Goal: Task Accomplishment & Management: Complete application form

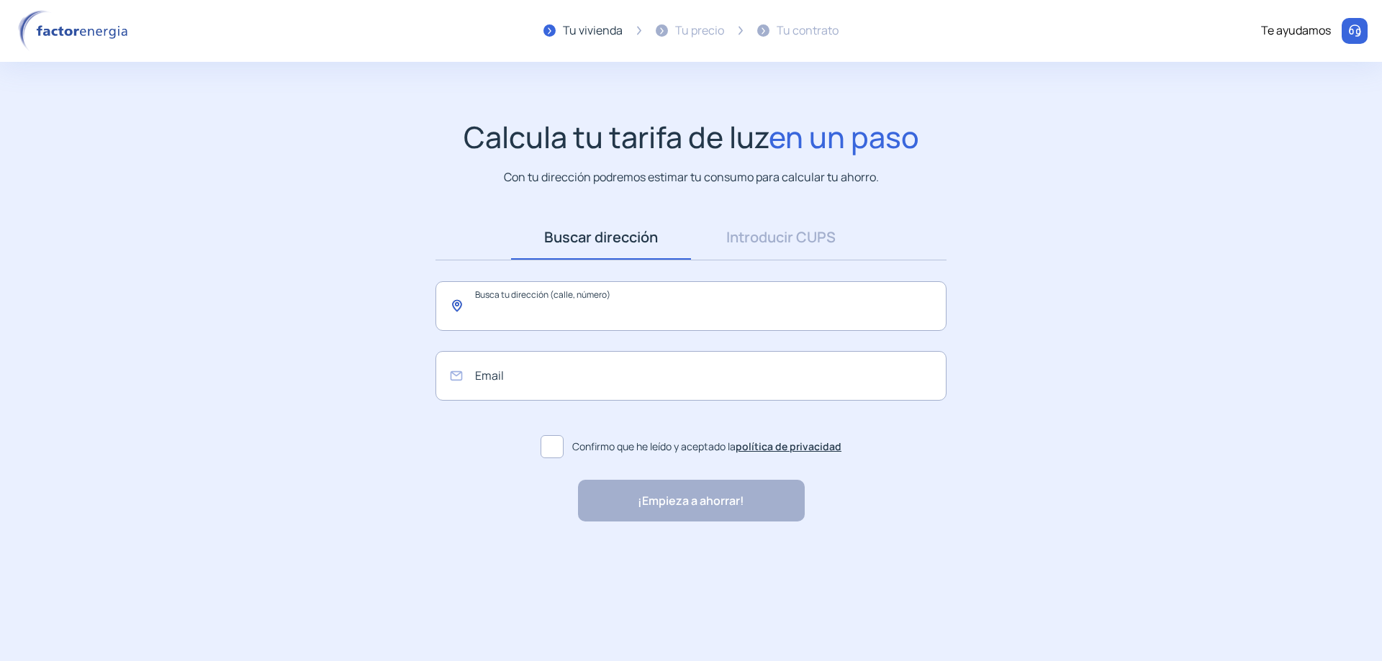
click at [599, 283] on input "text" at bounding box center [690, 306] width 511 height 50
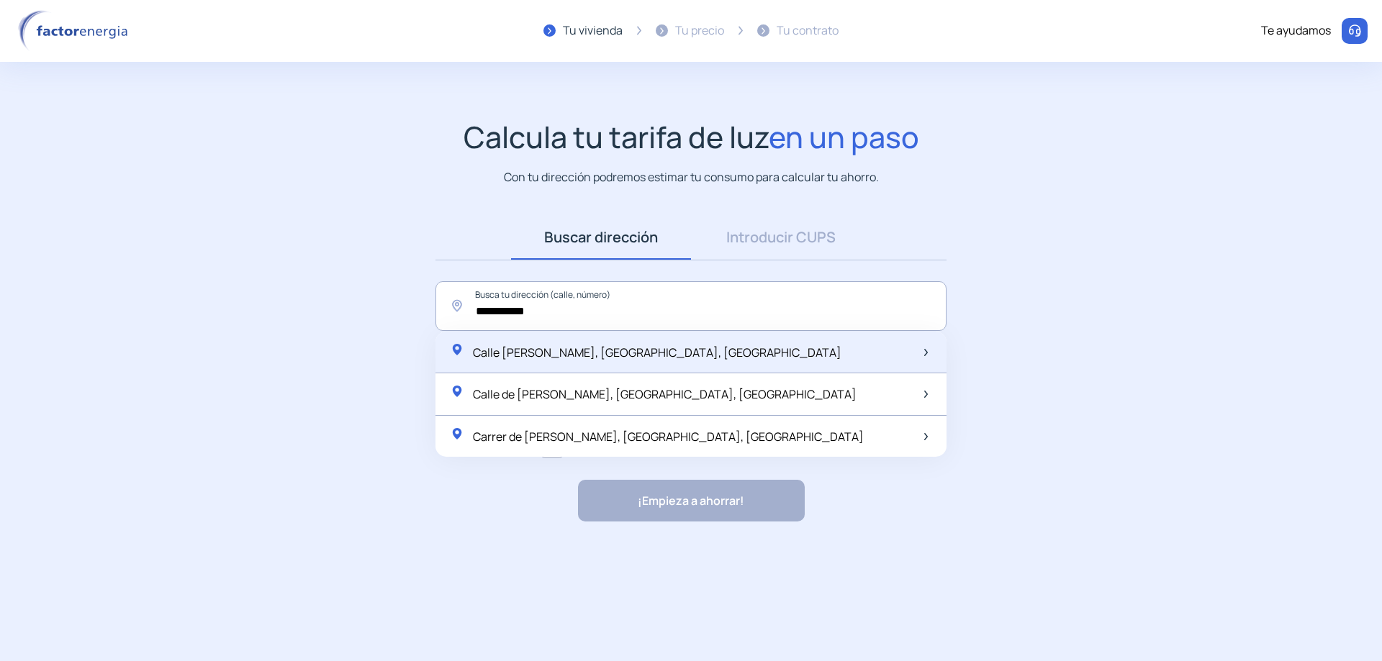
click at [561, 345] on span "Calle [PERSON_NAME], [GEOGRAPHIC_DATA], [GEOGRAPHIC_DATA]" at bounding box center [657, 353] width 368 height 16
type input "**********"
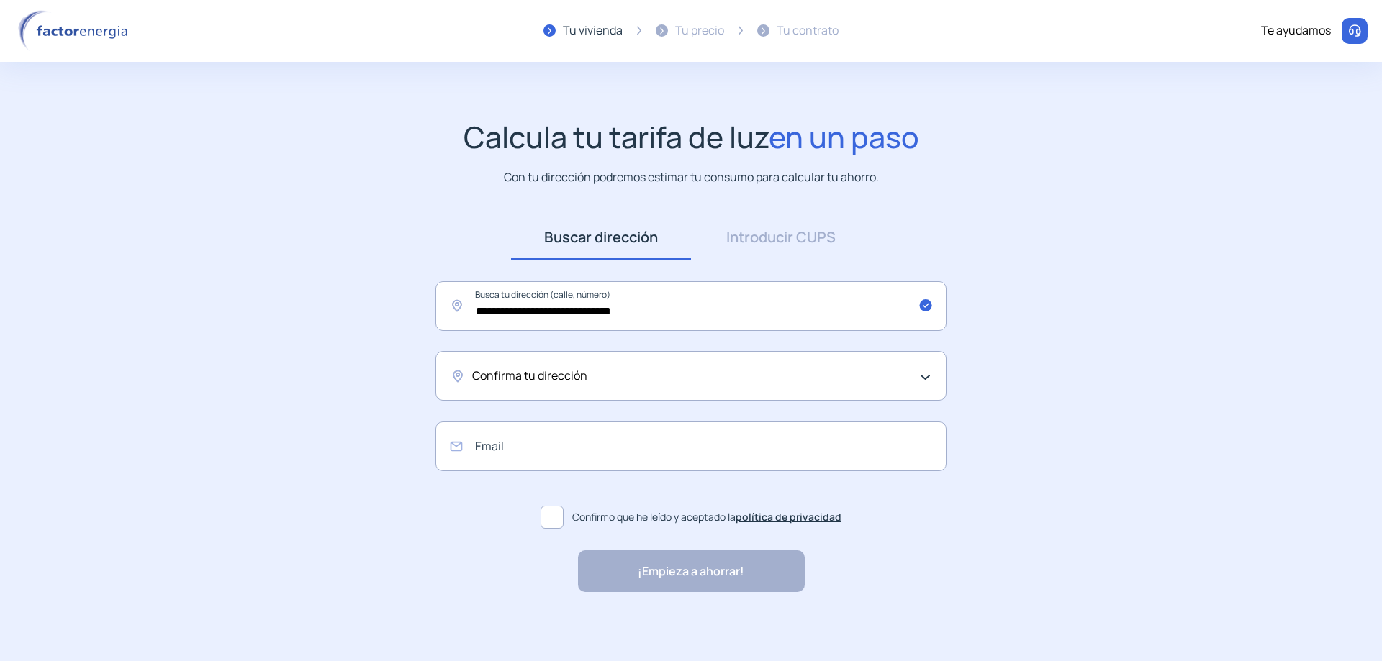
click at [565, 367] on div "Confirma tu dirección" at bounding box center [687, 376] width 430 height 19
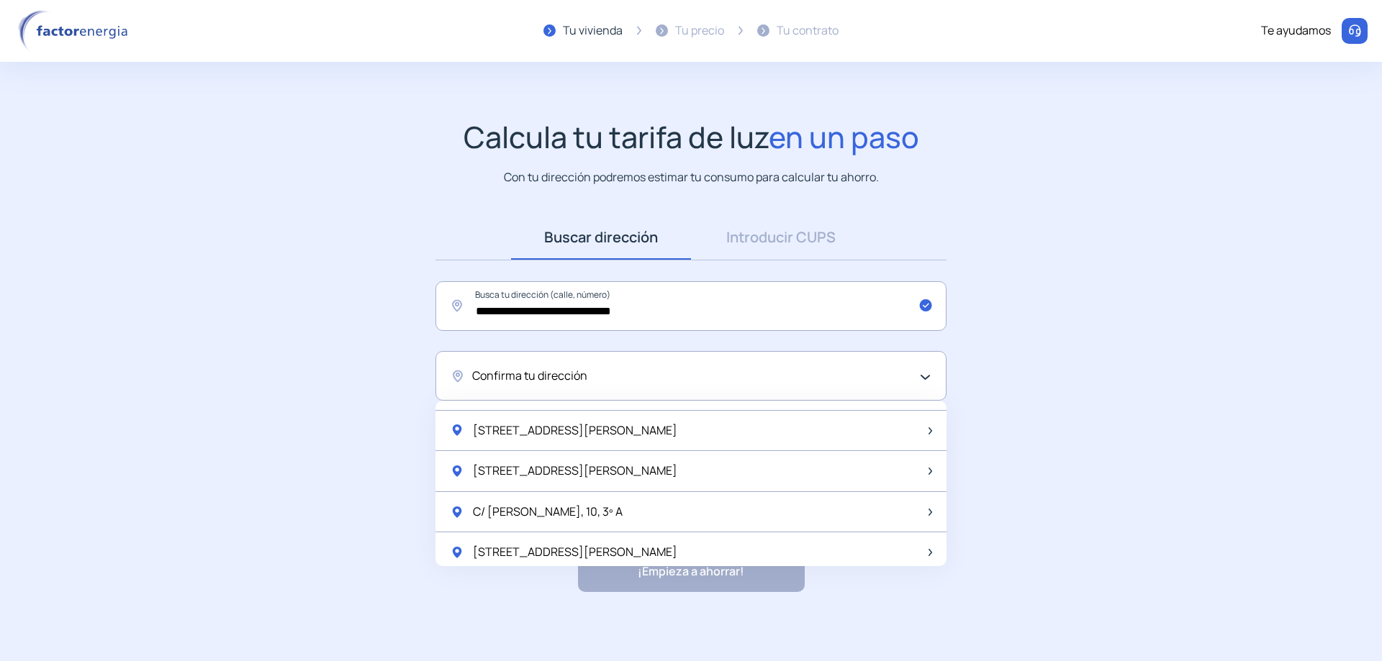
scroll to position [144, 0]
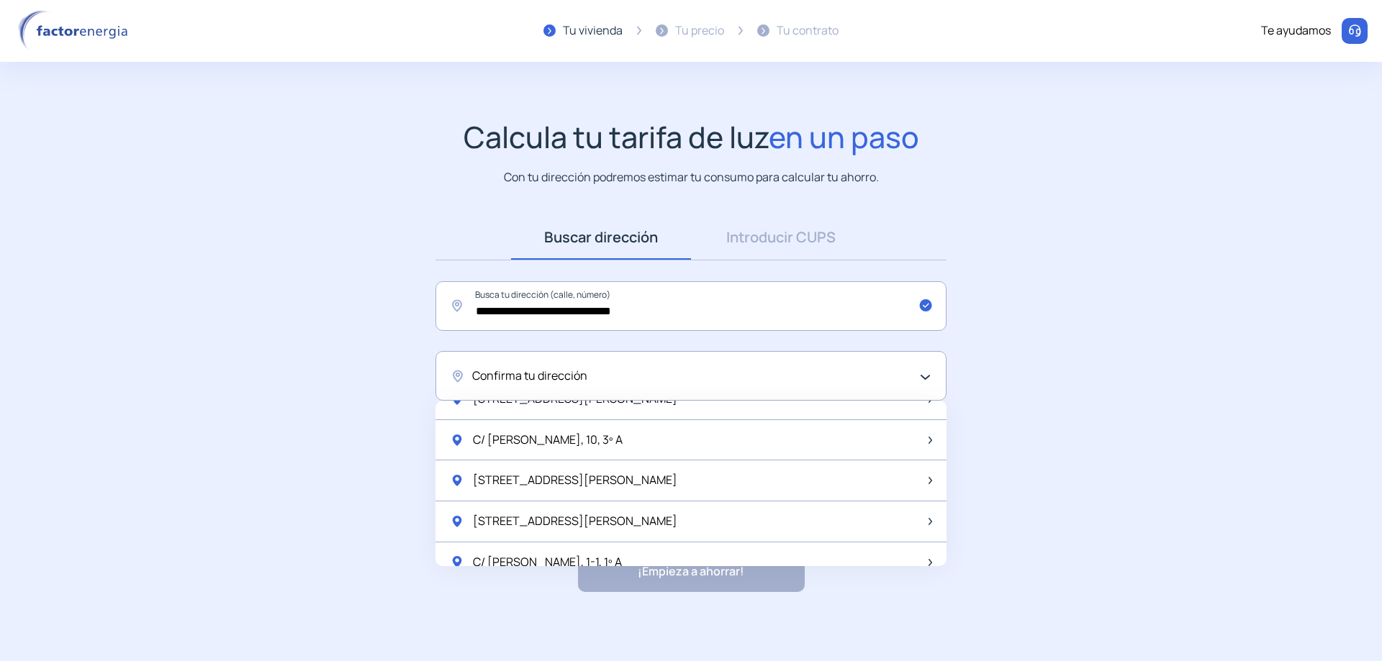
click at [612, 367] on div "Confirma tu dirección" at bounding box center [687, 376] width 430 height 19
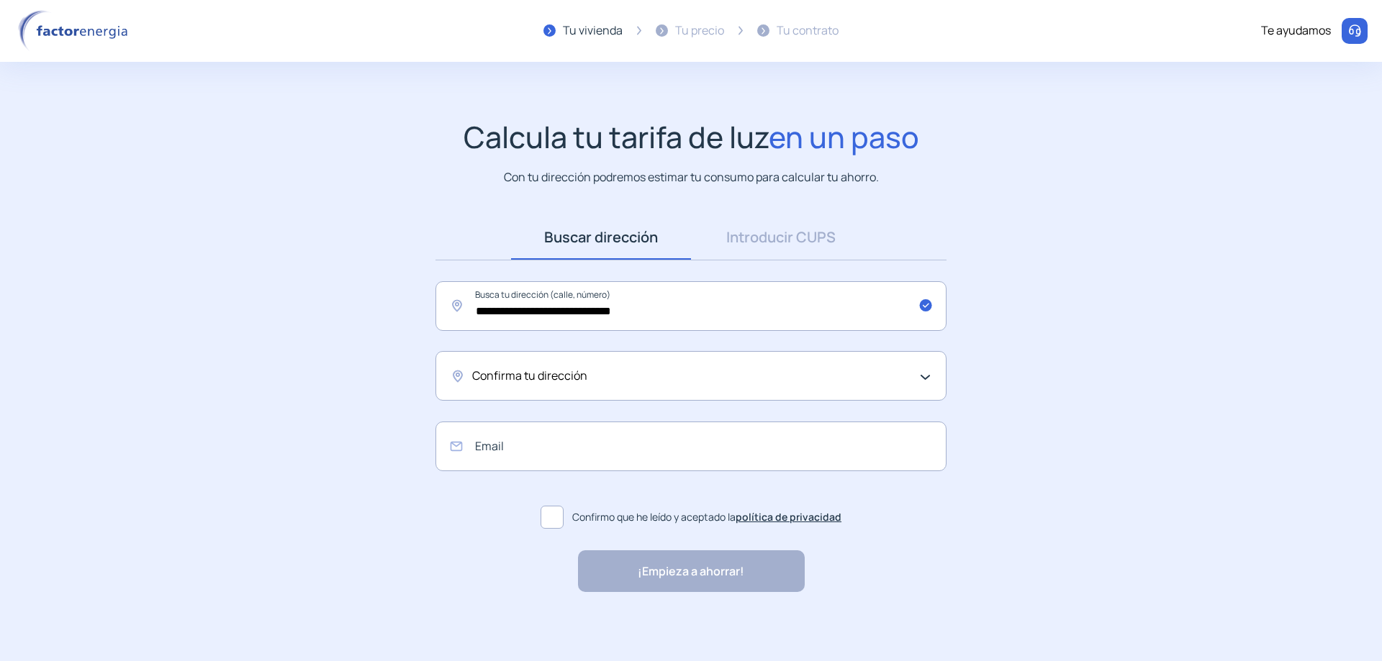
click at [687, 367] on div "Confirma tu dirección" at bounding box center [687, 376] width 430 height 19
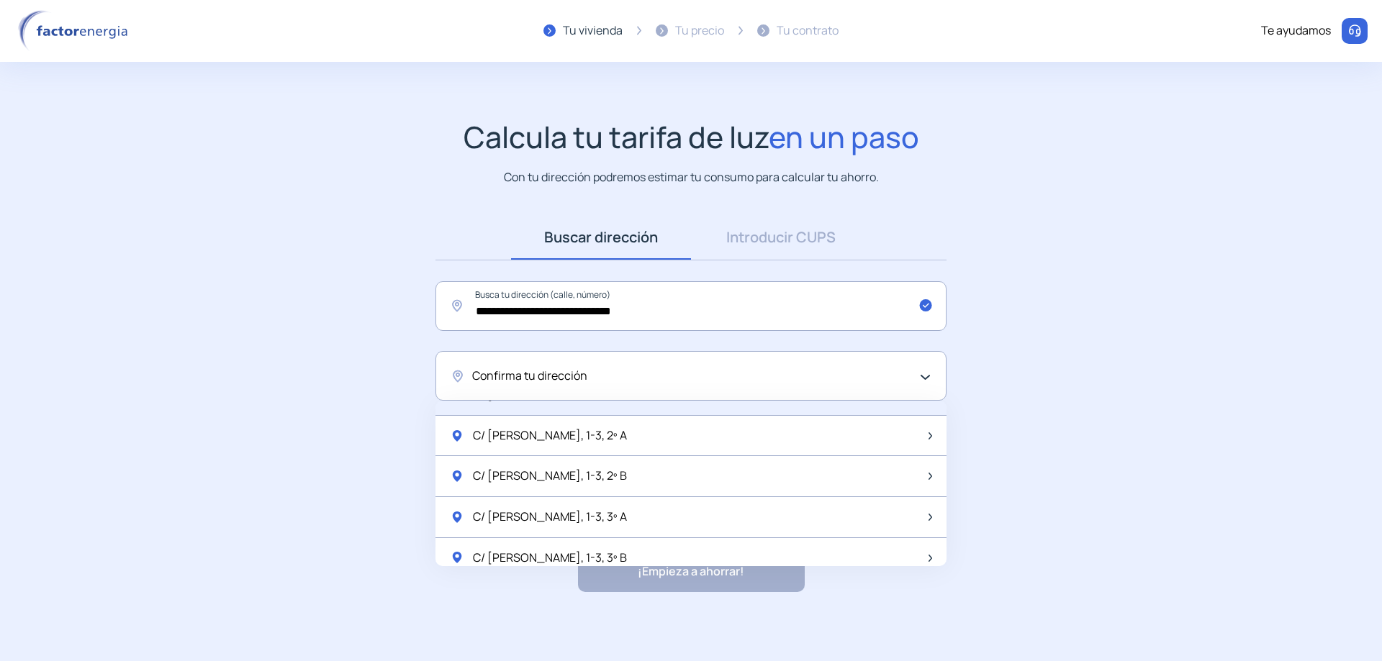
scroll to position [1706, 0]
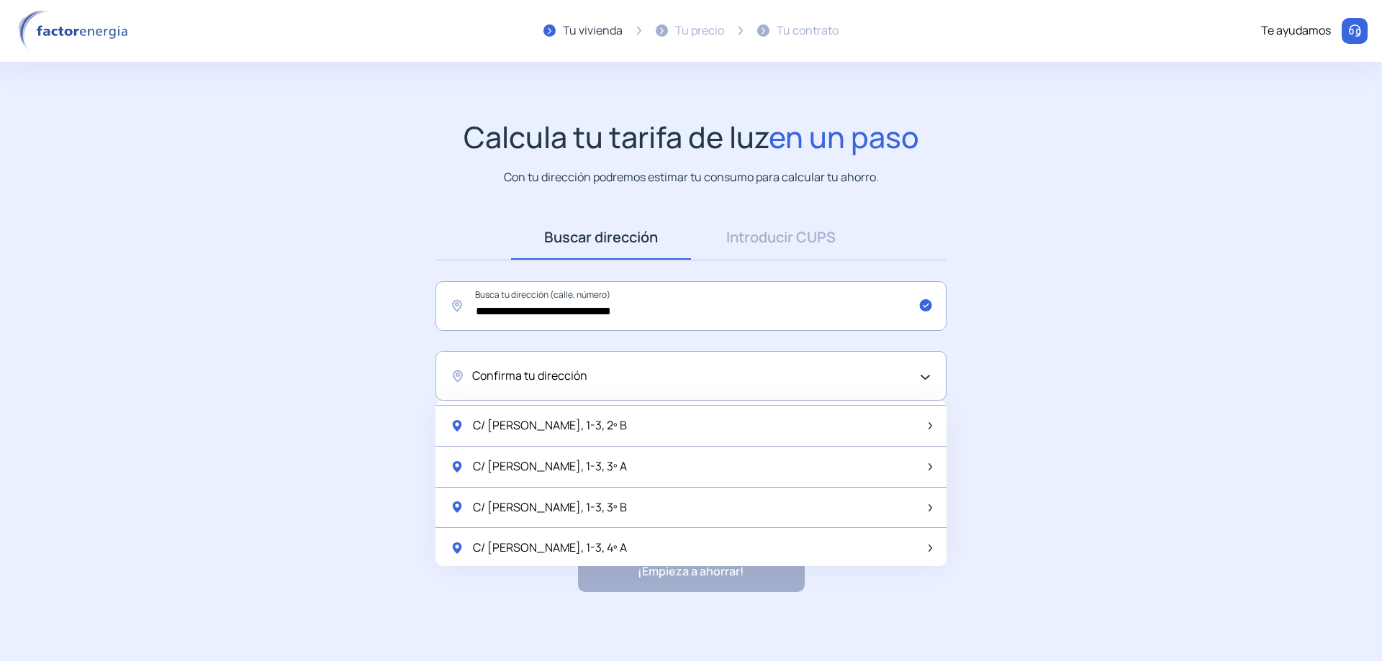
click at [617, 651] on div "C/ [PERSON_NAME], 1-3, Bajo B" at bounding box center [690, 671] width 511 height 41
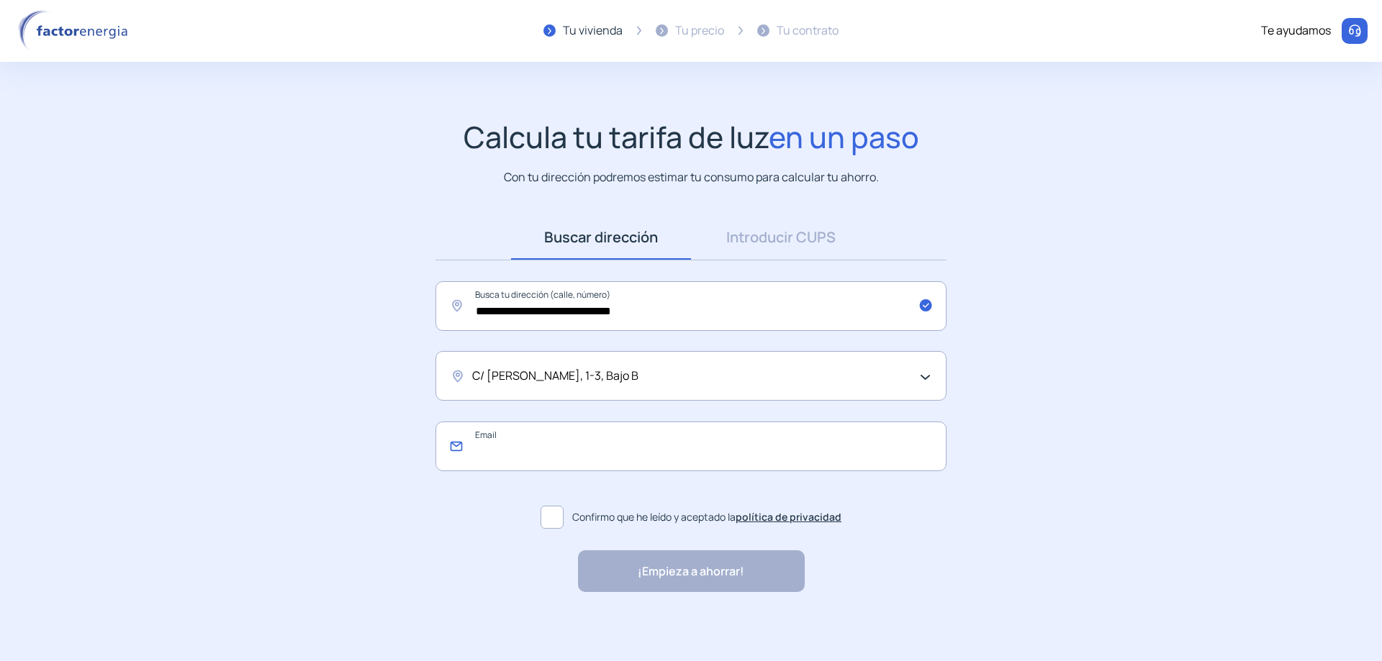
click at [561, 422] on input "email" at bounding box center [690, 447] width 511 height 50
type input "**********"
click at [559, 506] on span at bounding box center [551, 517] width 23 height 23
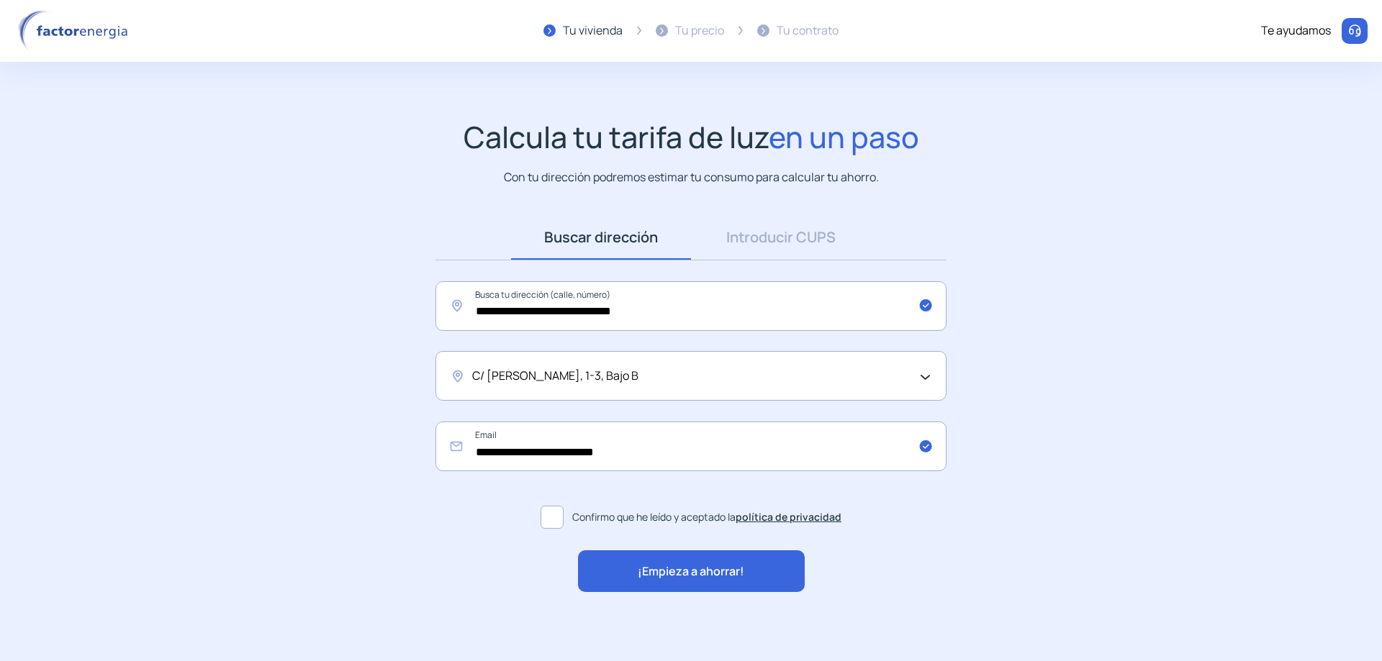
click at [675, 563] on span "¡Empieza a ahorrar!" at bounding box center [691, 572] width 107 height 19
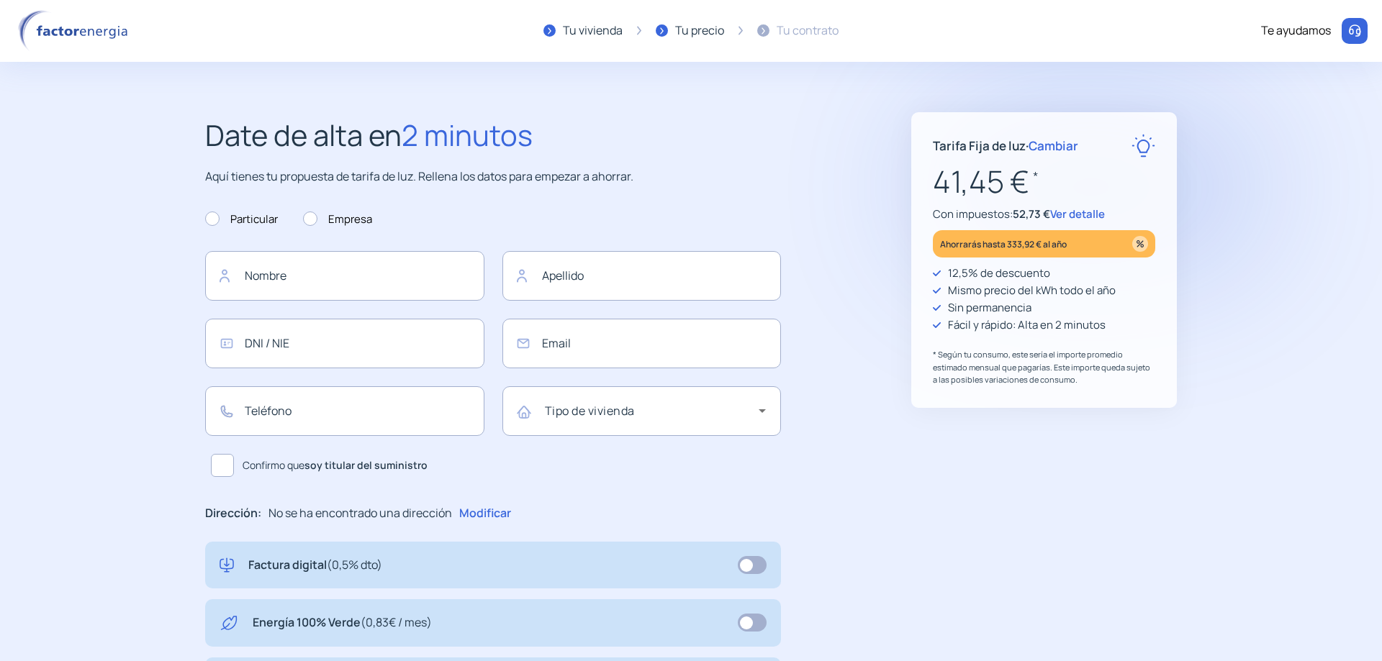
type input "**********"
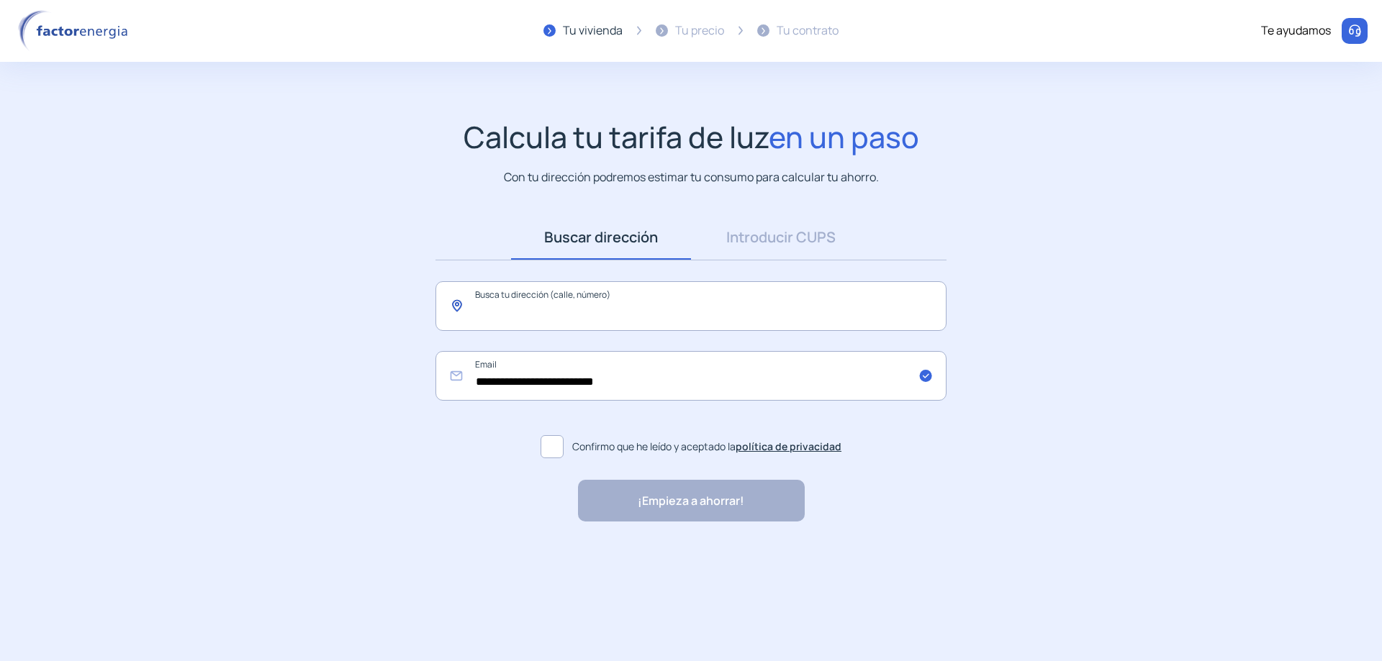
click at [669, 281] on input "text" at bounding box center [690, 306] width 511 height 50
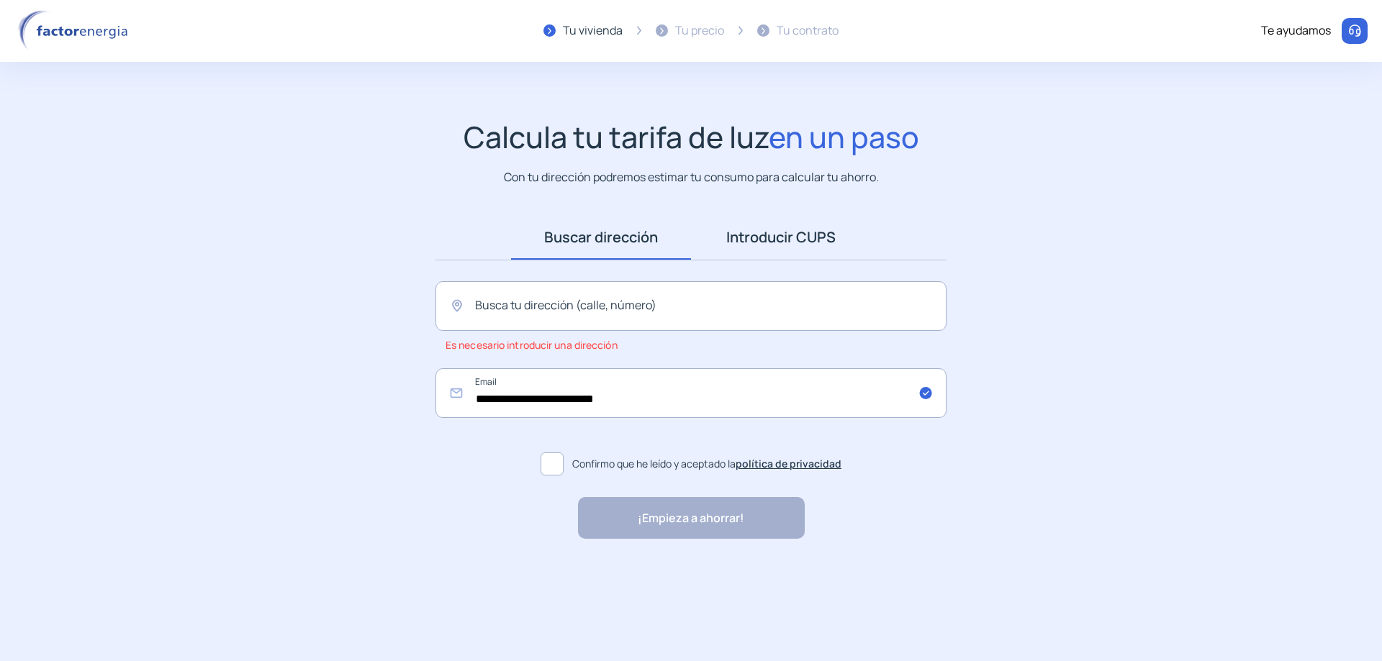
click at [783, 217] on link "Introducir CUPS" at bounding box center [781, 237] width 180 height 45
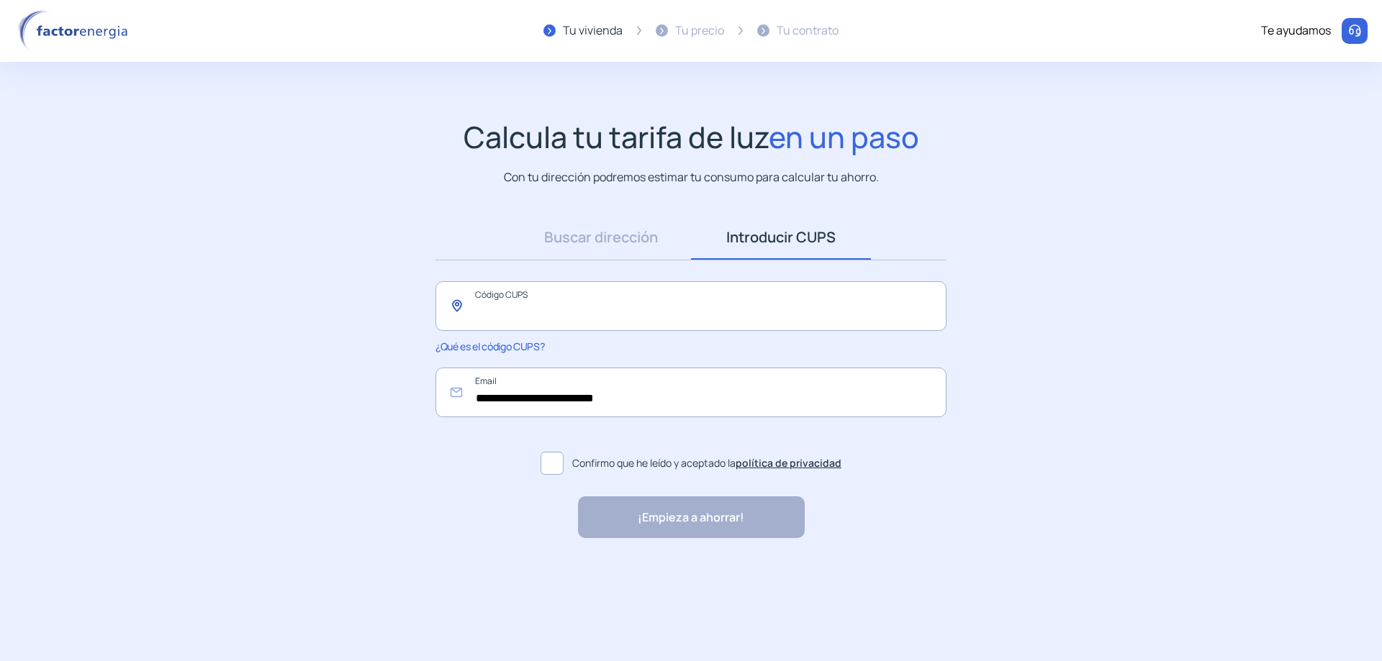
click at [600, 285] on input "text" at bounding box center [690, 306] width 511 height 50
paste input "**********"
type input "**********"
click at [567, 446] on label "Confirmo que he leído y aceptado la política de privacidad" at bounding box center [690, 463] width 511 height 35
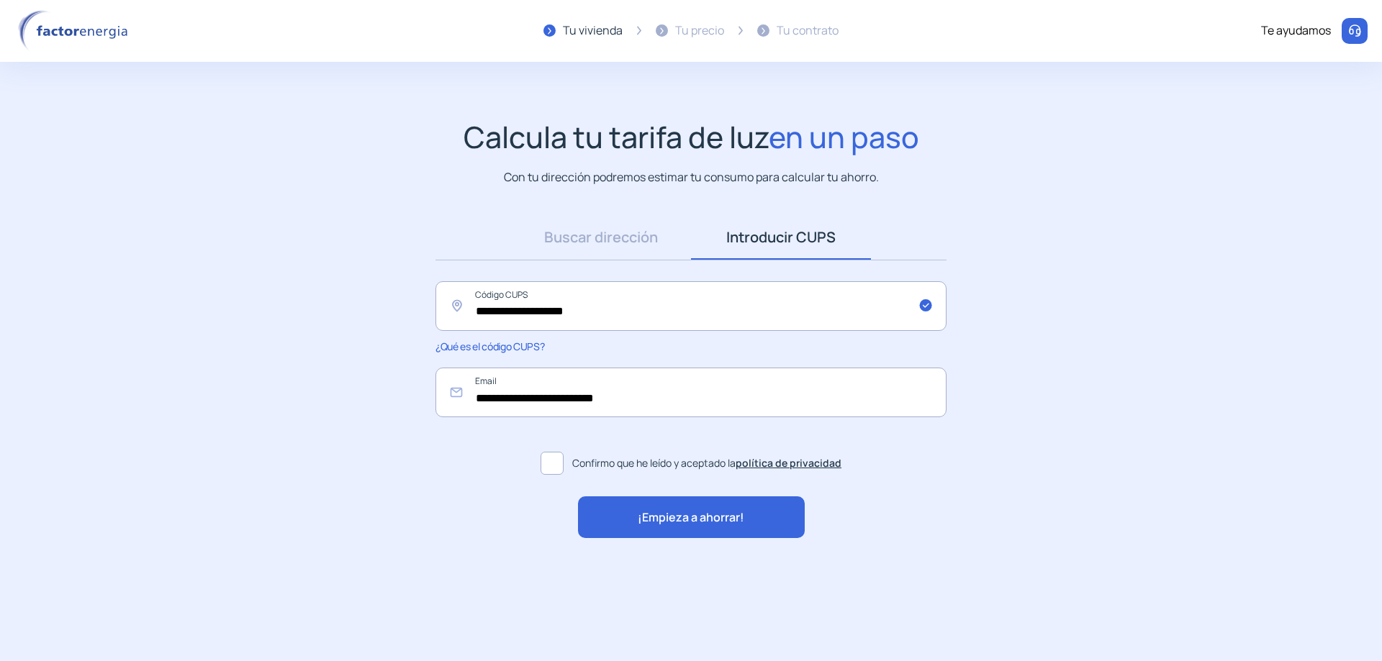
click at [640, 497] on div "¡Empieza a ahorrar!" at bounding box center [691, 518] width 227 height 42
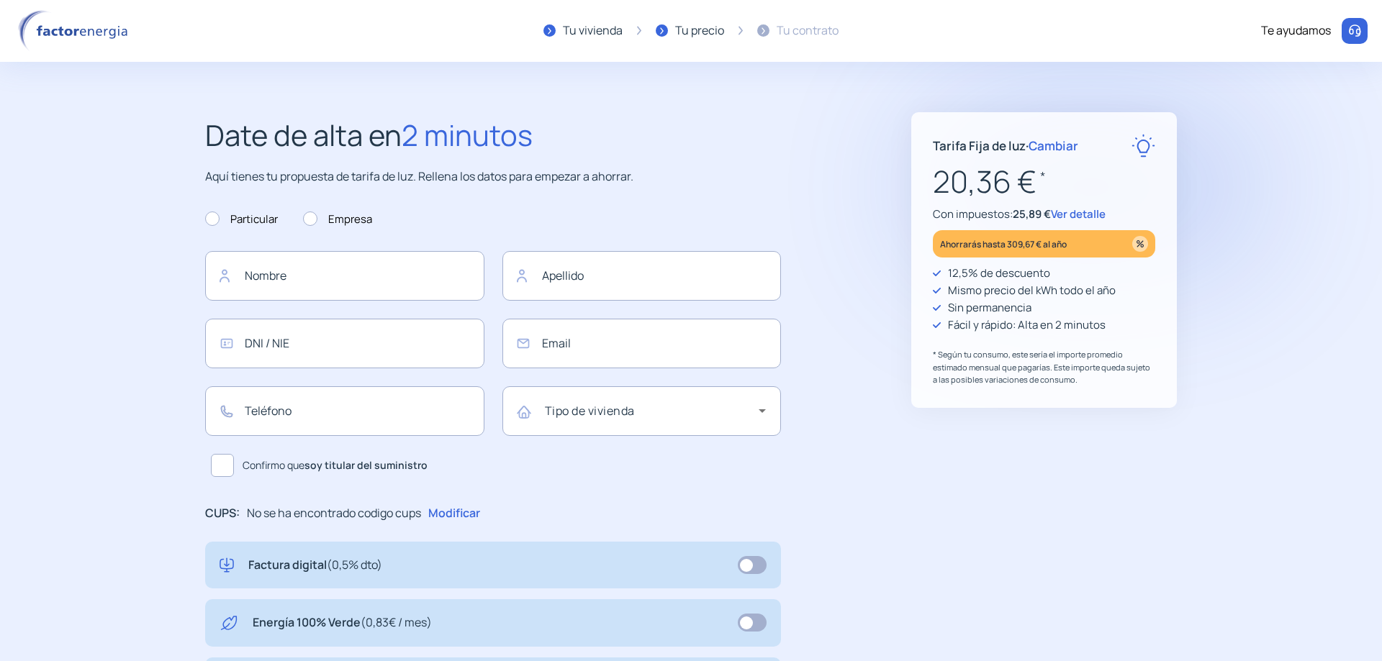
type input "**********"
click at [407, 265] on input "text" at bounding box center [344, 276] width 279 height 50
click at [1051, 207] on span "Ver detalle" at bounding box center [1078, 214] width 55 height 15
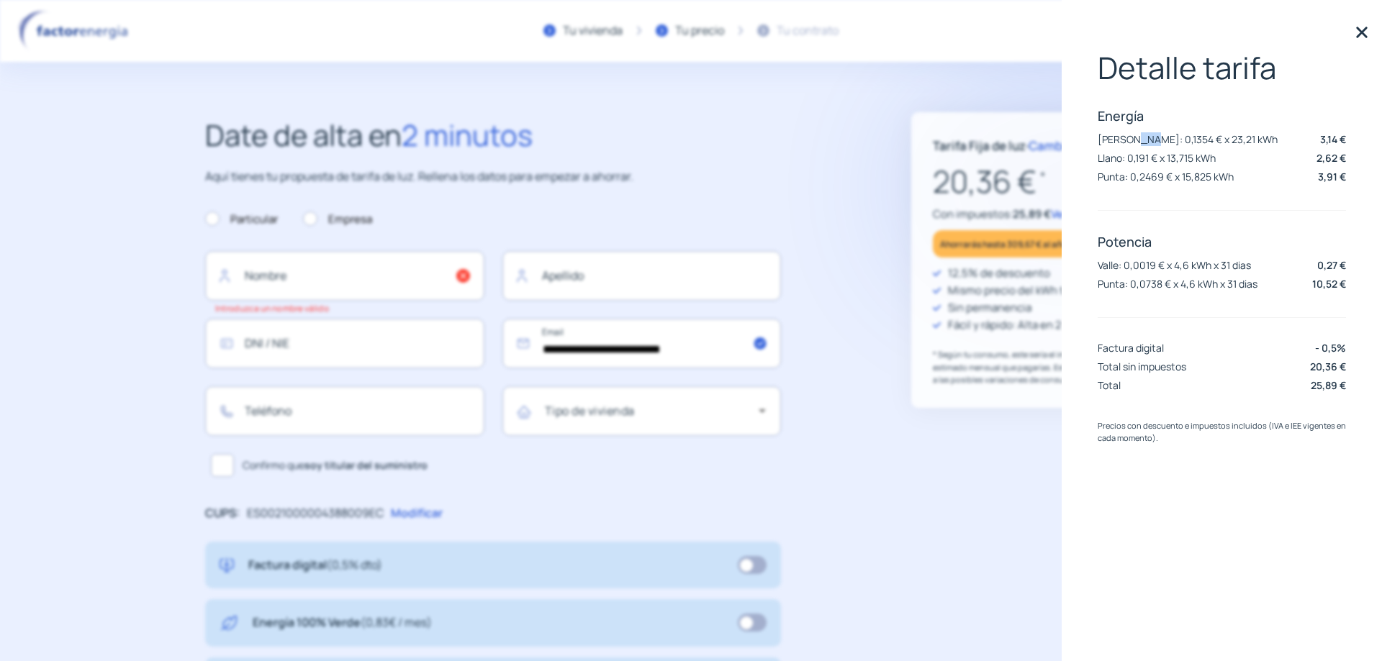
drag, startPoint x: 1117, startPoint y: 119, endPoint x: 1126, endPoint y: 119, distance: 8.7
click at [1126, 132] on p "[PERSON_NAME]: 0,1354 € x 23,21 kWh" at bounding box center [1188, 139] width 180 height 14
drag, startPoint x: 1121, startPoint y: 150, endPoint x: 1146, endPoint y: 149, distance: 24.5
click at [1146, 170] on p "Punta: 0,2469 € x 15,825 kWh" at bounding box center [1166, 177] width 136 height 14
copy p "0,2469"
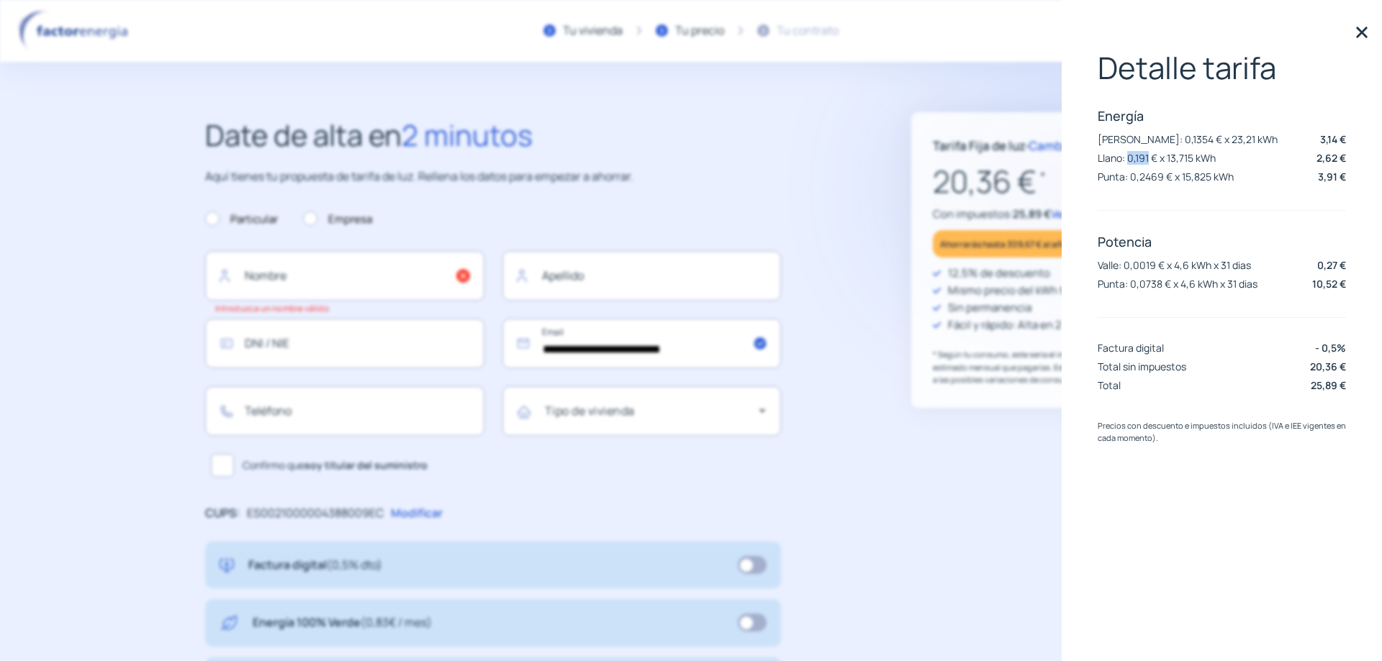
drag, startPoint x: 1120, startPoint y: 133, endPoint x: 1136, endPoint y: 135, distance: 15.9
click at [1136, 151] on p "Llano: 0,191 € x 13,715 kWh" at bounding box center [1157, 158] width 118 height 14
copy p "0,191"
drag, startPoint x: 1118, startPoint y: 119, endPoint x: 1138, endPoint y: 119, distance: 20.2
click at [1138, 132] on p "[PERSON_NAME]: 0,1354 € x 23,21 kWh" at bounding box center [1188, 139] width 180 height 14
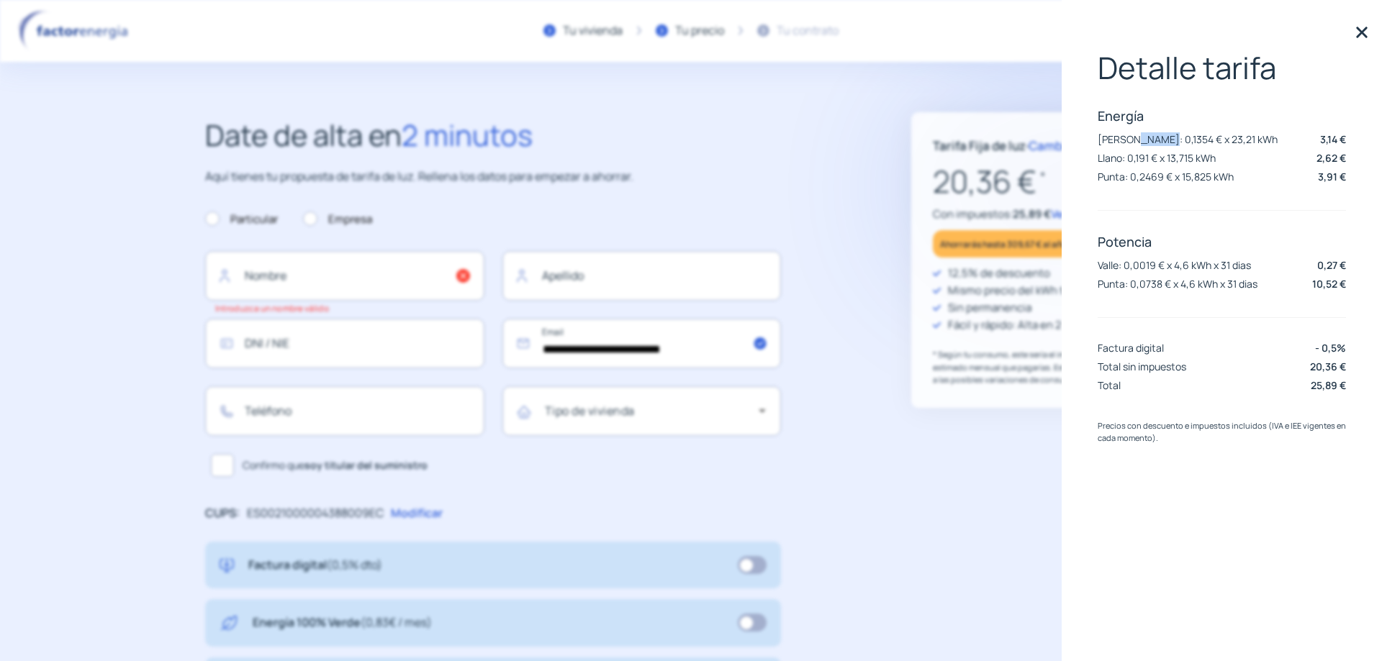
copy p "0,1354"
click at [1196, 188] on div "Detalle tarifa Energía [PERSON_NAME]: 0,1354 € x 23,21 kWh 3,14 € Llano: 0,191 …" at bounding box center [1222, 223] width 248 height 346
